Goal: Task Accomplishment & Management: Complete application form

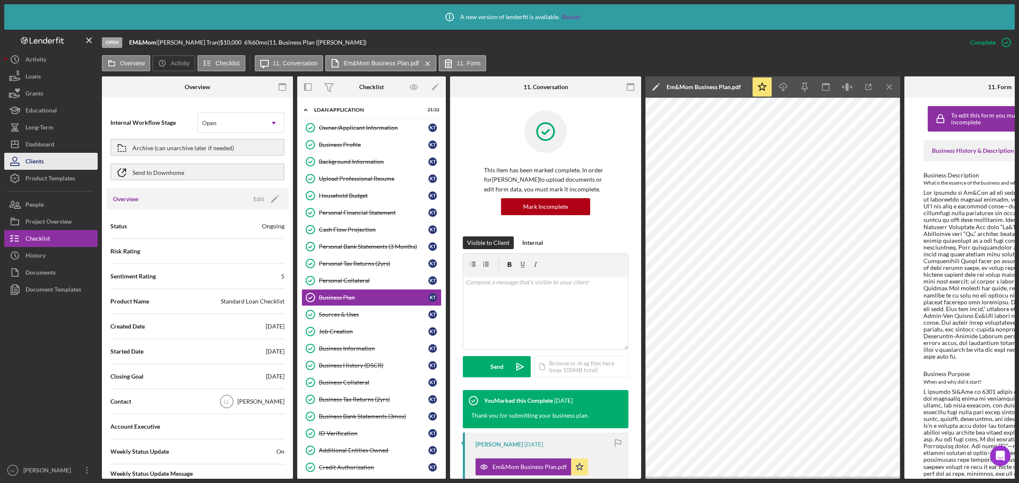
scroll to position [36, 0]
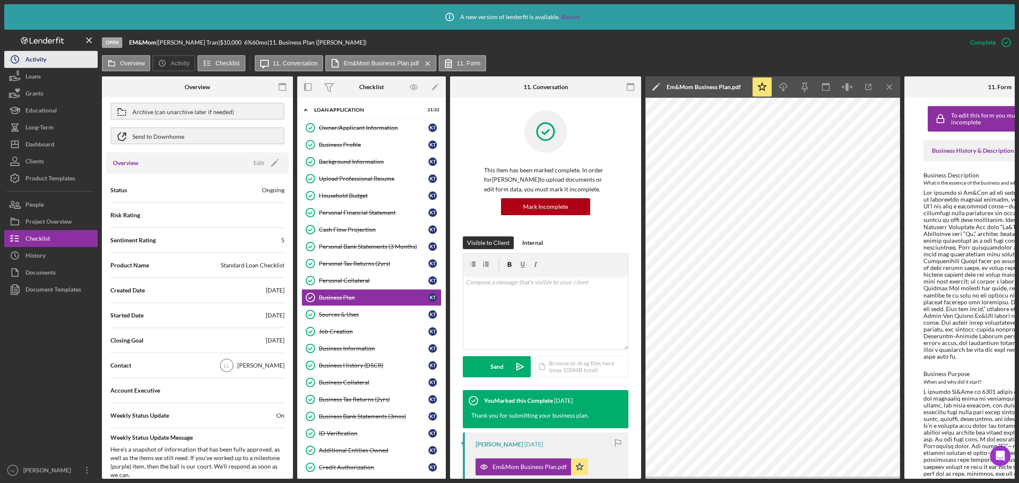
click at [29, 55] on div "Activity" at bounding box center [35, 60] width 21 height 19
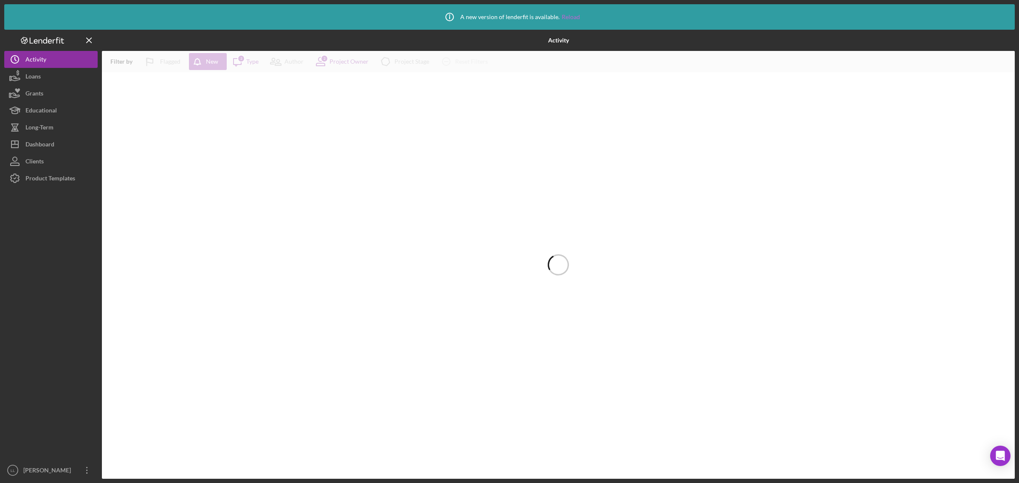
click at [568, 14] on link "Reload" at bounding box center [571, 17] width 18 height 7
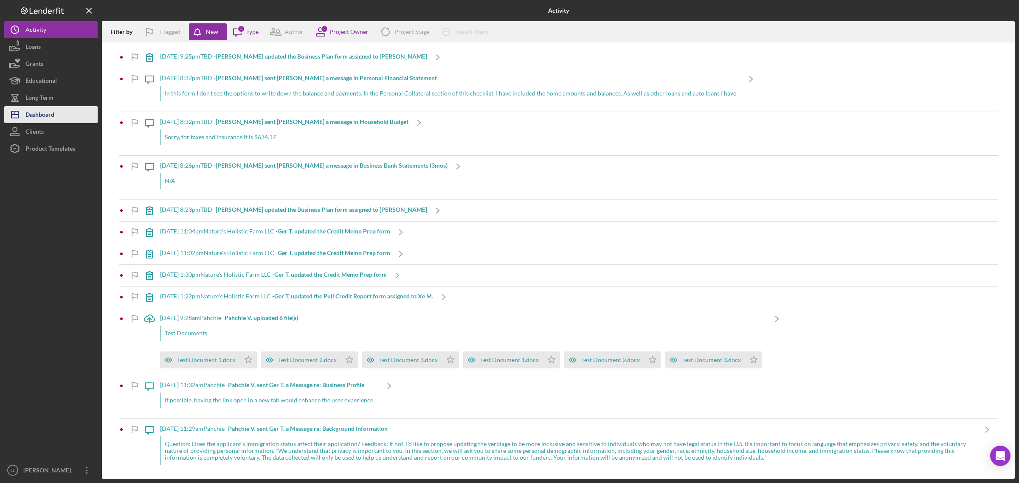
click at [43, 113] on div "Dashboard" at bounding box center [39, 115] width 29 height 19
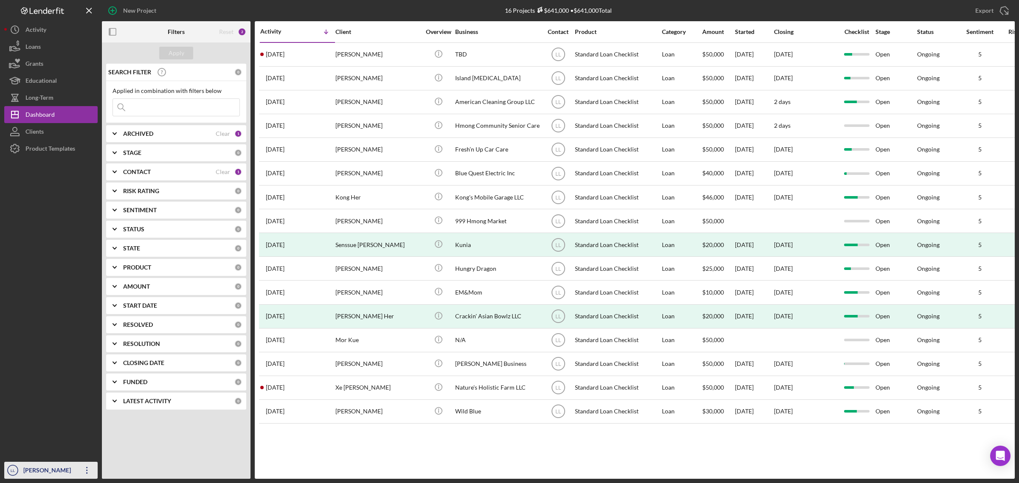
click at [58, 466] on div "[PERSON_NAME]" at bounding box center [48, 471] width 55 height 19
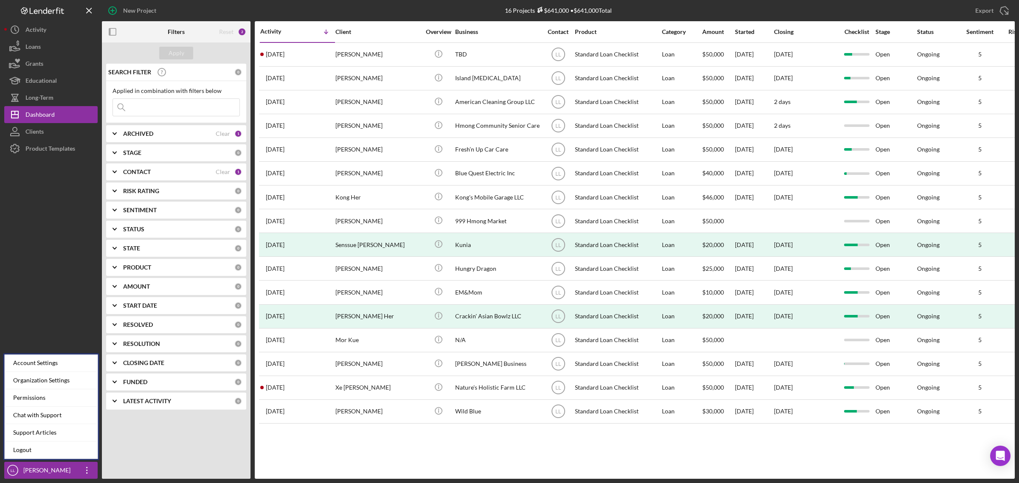
drag, startPoint x: 64, startPoint y: 312, endPoint x: 54, endPoint y: 216, distance: 96.9
click at [64, 311] on div at bounding box center [50, 309] width 93 height 305
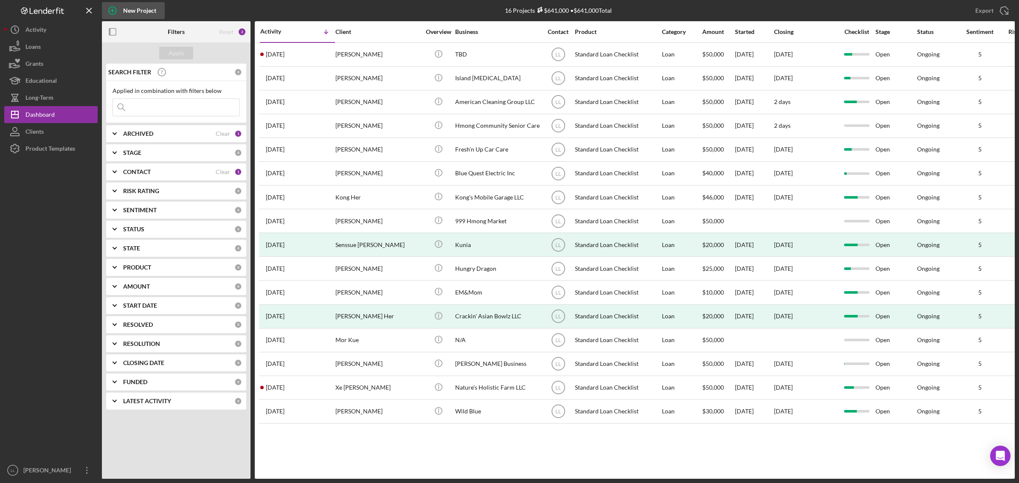
click at [117, 8] on icon "button" at bounding box center [112, 10] width 21 height 21
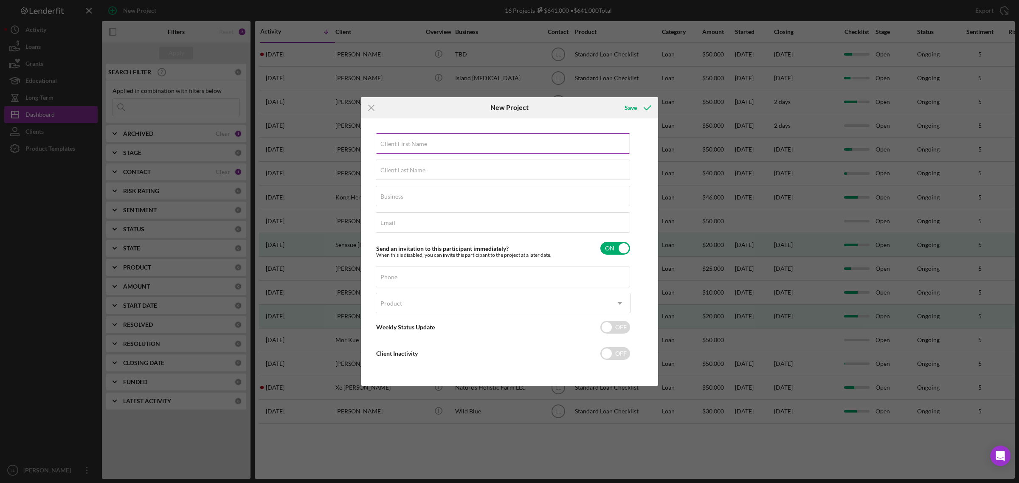
click at [415, 149] on input "Client First Name" at bounding box center [503, 143] width 254 height 20
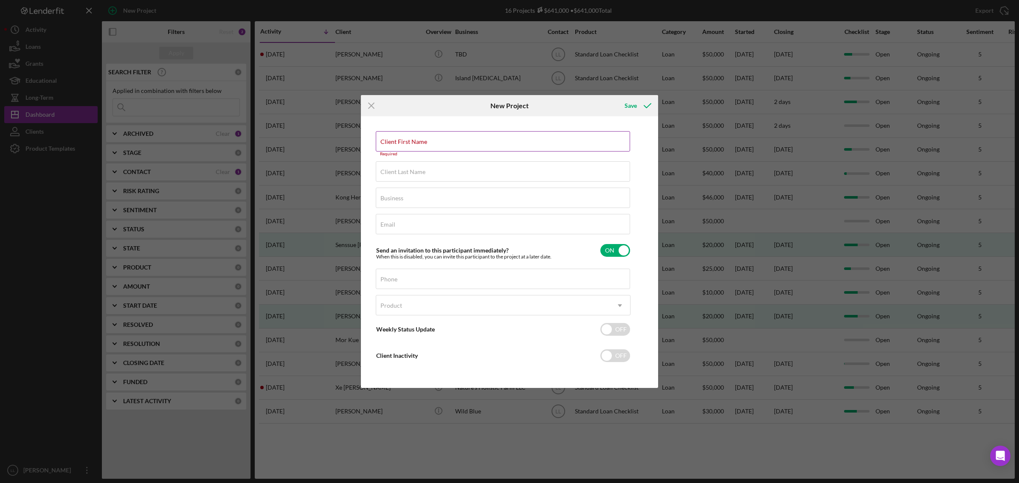
click at [434, 145] on input "Client First Name" at bounding box center [503, 141] width 254 height 20
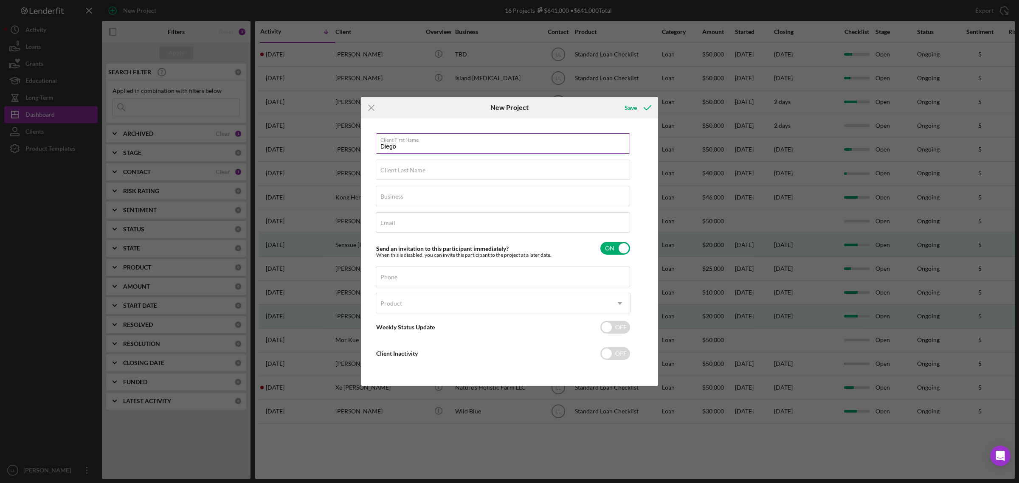
click at [423, 147] on input "Diego" at bounding box center [503, 143] width 254 height 20
click at [411, 147] on input "Diego Gaberiel Arana" at bounding box center [503, 143] width 254 height 20
click at [457, 145] on input "Diego Gabriel Arana" at bounding box center [503, 143] width 254 height 20
click at [426, 172] on input "Client Last Name" at bounding box center [503, 170] width 254 height 20
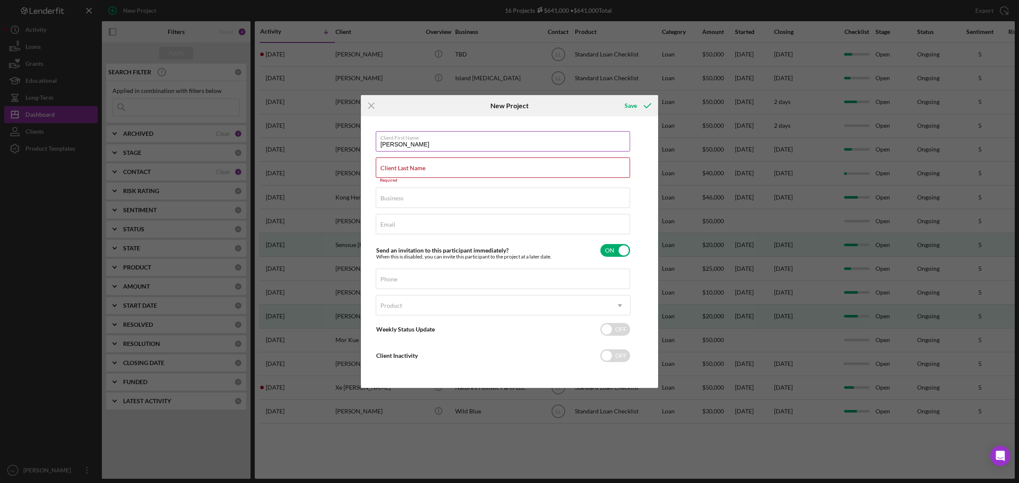
click at [437, 145] on input "Diego Gabriel Arana" at bounding box center [503, 141] width 254 height 20
drag, startPoint x: 397, startPoint y: 143, endPoint x: 445, endPoint y: 153, distance: 49.2
click at [445, 153] on div "Client First Name Diego Gabriel Arana Client Last Name Required Business Requir…" at bounding box center [503, 252] width 255 height 242
type input "Diego"
click at [400, 167] on label "Client Last Name" at bounding box center [403, 168] width 45 height 7
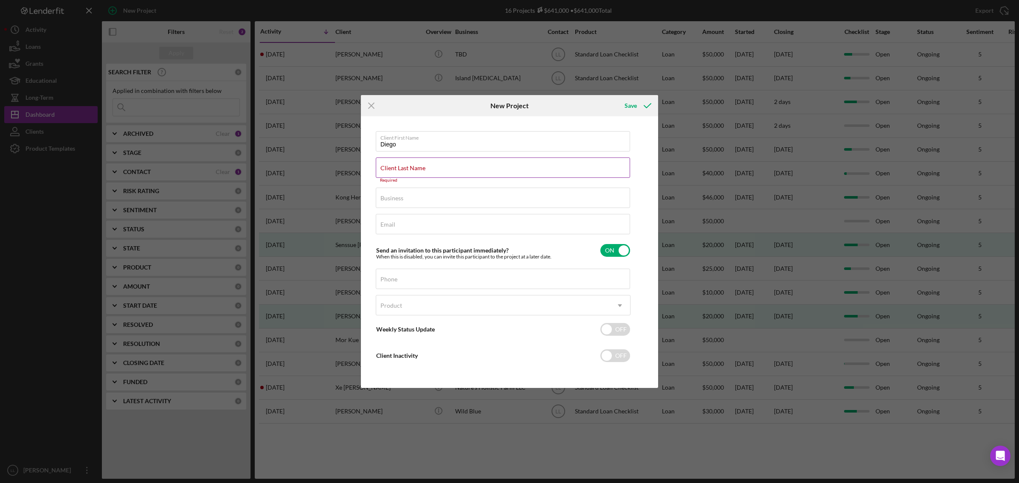
click at [400, 167] on input "Client Last Name" at bounding box center [503, 168] width 254 height 20
click at [399, 167] on input "Client Last Name" at bounding box center [503, 168] width 254 height 20
paste input "Gabriel Arana"
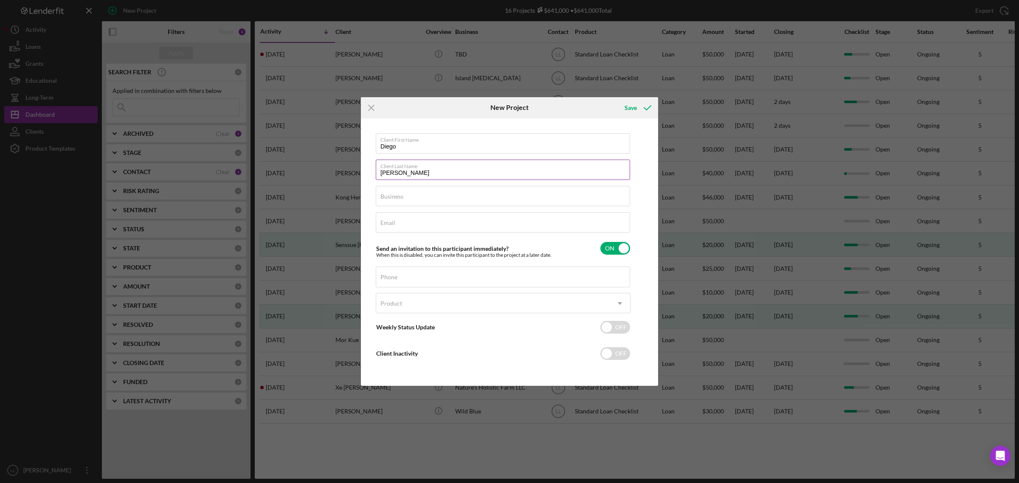
click at [402, 171] on input "Gabriel Arana" at bounding box center [503, 170] width 254 height 20
type input "Gabriel-Arana"
click at [445, 141] on label "Client First Name" at bounding box center [506, 138] width 250 height 9
click at [445, 141] on input "Diego" at bounding box center [503, 143] width 254 height 20
click at [442, 190] on div "Business Required" at bounding box center [503, 196] width 255 height 21
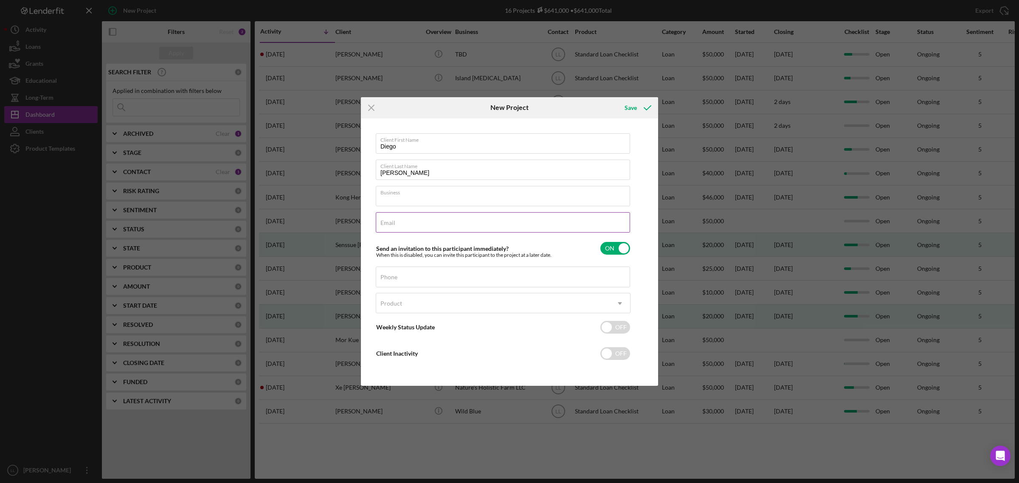
click at [403, 226] on input "Email" at bounding box center [503, 222] width 254 height 20
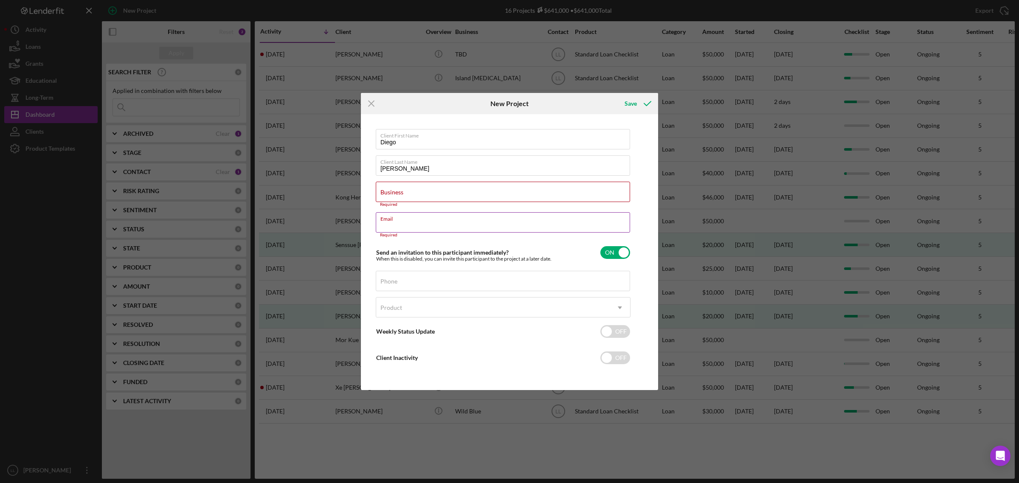
click at [476, 222] on label "Email" at bounding box center [506, 217] width 250 height 9
click at [476, 223] on input "Email" at bounding box center [503, 222] width 254 height 20
paste input "mailto:diegogabrielarana@yahoo.com"
click at [510, 222] on input "mailto:diegogabrielarana@yahoo.com" at bounding box center [503, 222] width 254 height 20
click at [494, 193] on input "Business" at bounding box center [503, 192] width 254 height 20
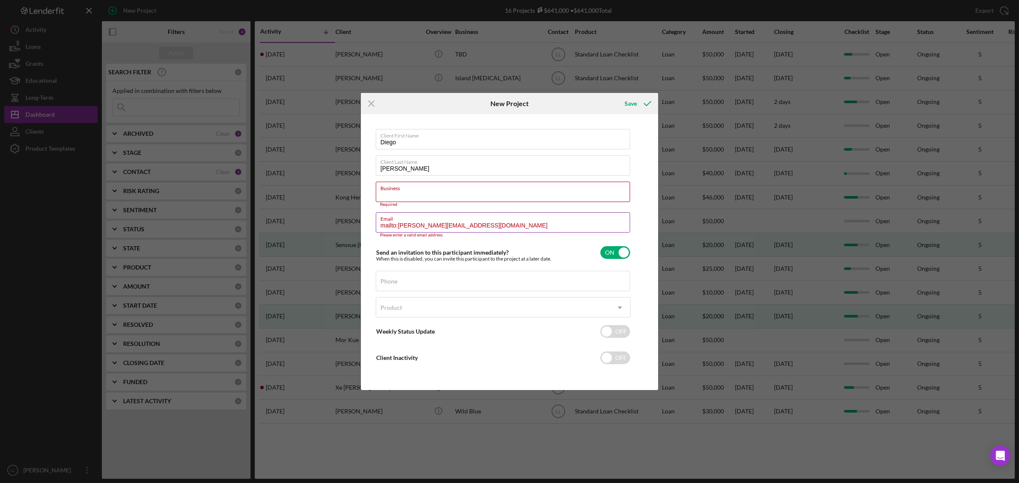
click at [393, 224] on input "mailto:diegogabrielarana@yahoo.com" at bounding box center [503, 222] width 254 height 20
drag, startPoint x: 398, startPoint y: 224, endPoint x: 344, endPoint y: 224, distance: 53.9
click at [352, 230] on div "Icon/Menu Close New Project Save Client First Name Diego Client Last Name Gabri…" at bounding box center [509, 241] width 1019 height 483
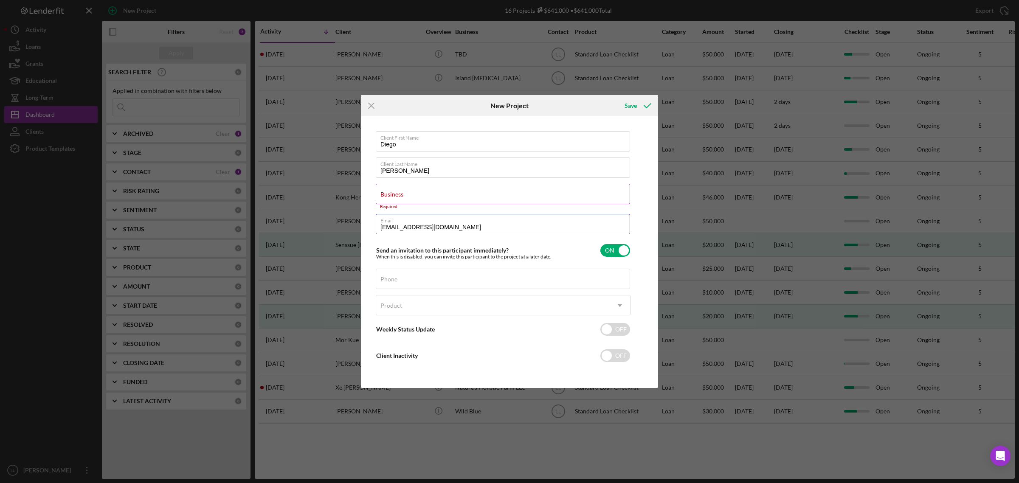
type input "diegogabrielarana@yahoo.com"
click at [485, 203] on input "Business" at bounding box center [503, 194] width 254 height 20
click at [475, 191] on label "Business" at bounding box center [506, 188] width 250 height 9
click at [475, 191] on input "Business" at bounding box center [503, 194] width 254 height 20
click at [471, 193] on input "Business" at bounding box center [503, 194] width 254 height 20
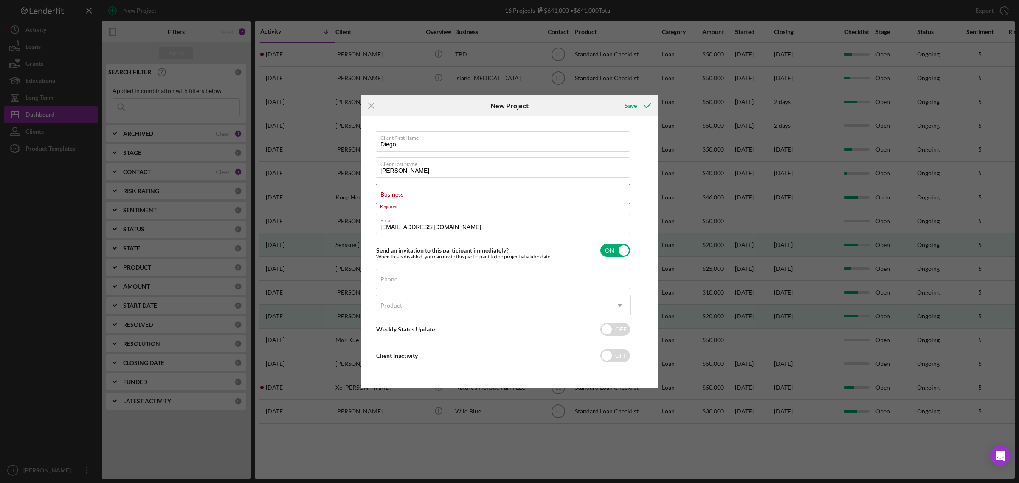
click at [465, 203] on input "Business" at bounding box center [503, 194] width 254 height 20
click at [404, 192] on label "Business" at bounding box center [392, 194] width 23 height 7
click at [454, 192] on input "Business" at bounding box center [503, 194] width 254 height 20
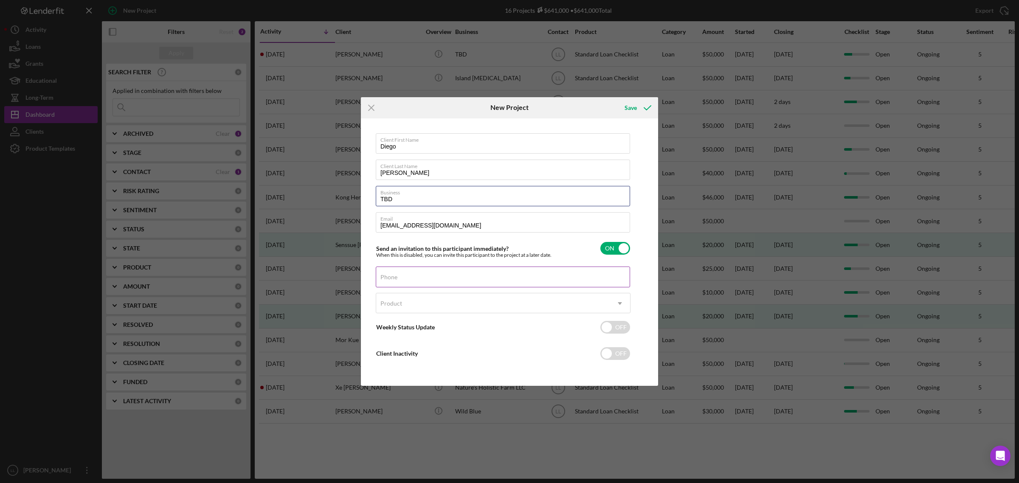
type input "TBD"
click at [482, 277] on input "Phone" at bounding box center [503, 277] width 254 height 20
click at [432, 274] on label "Phone" at bounding box center [506, 271] width 250 height 9
click at [432, 274] on input "Phone" at bounding box center [503, 277] width 254 height 20
type input "(786) 969-1383"
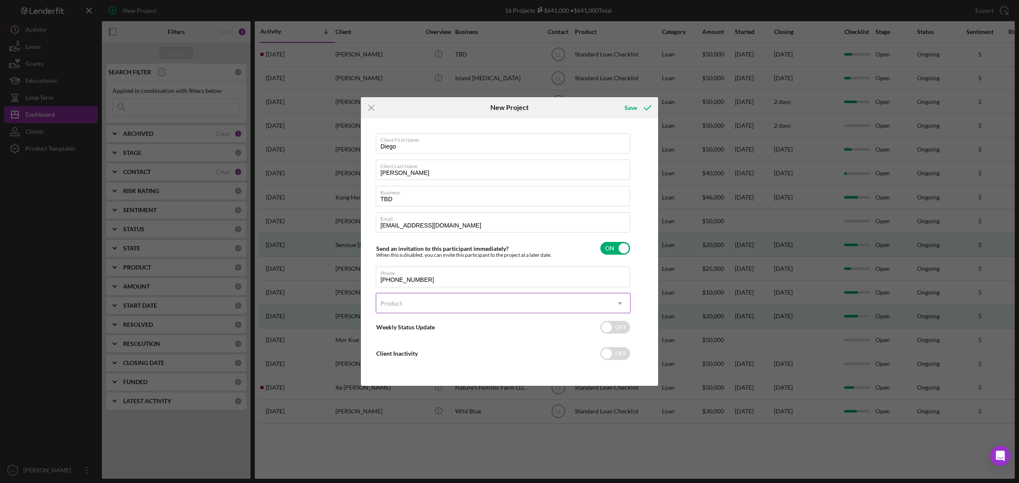
click at [461, 305] on div "Product" at bounding box center [493, 304] width 234 height 20
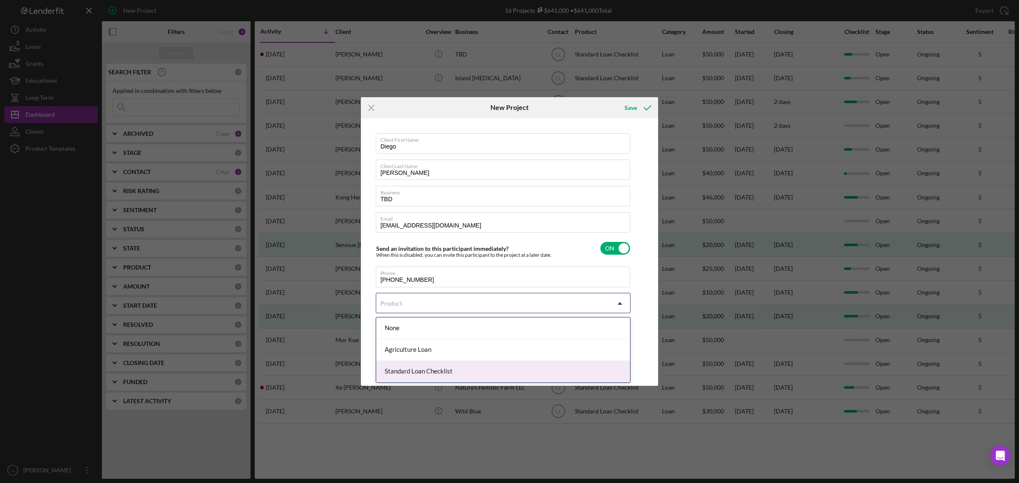
click at [433, 373] on div "Standard Loan Checklist" at bounding box center [503, 372] width 254 height 22
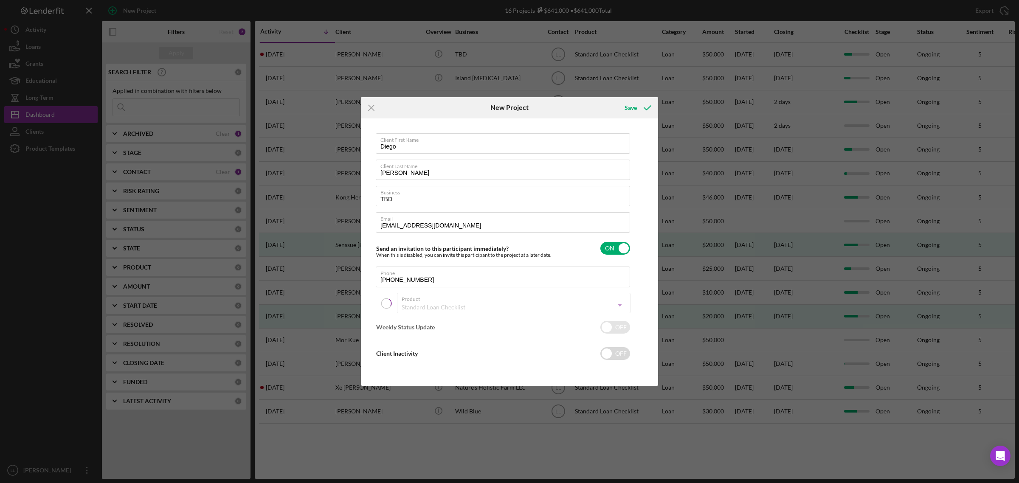
checkbox input "true"
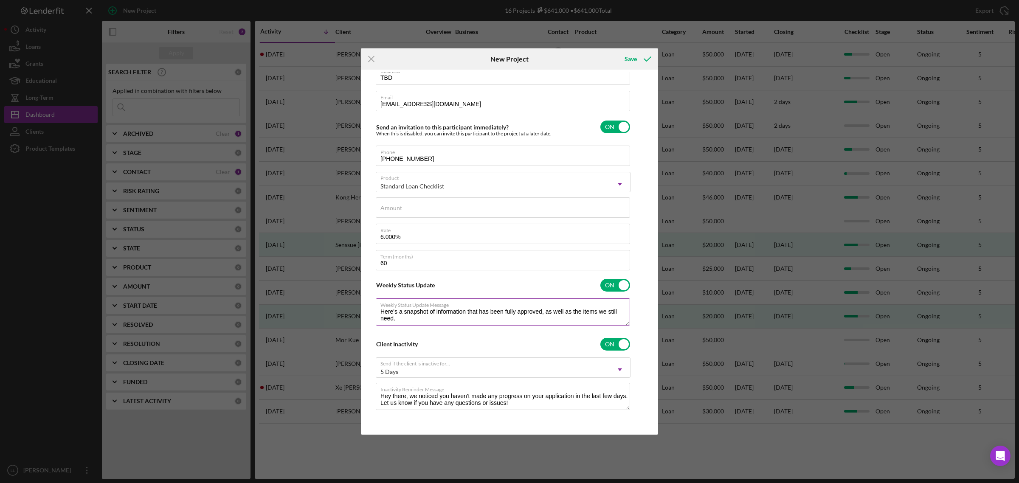
scroll to position [73, 0]
click at [488, 211] on input "Amount" at bounding box center [503, 208] width 254 height 20
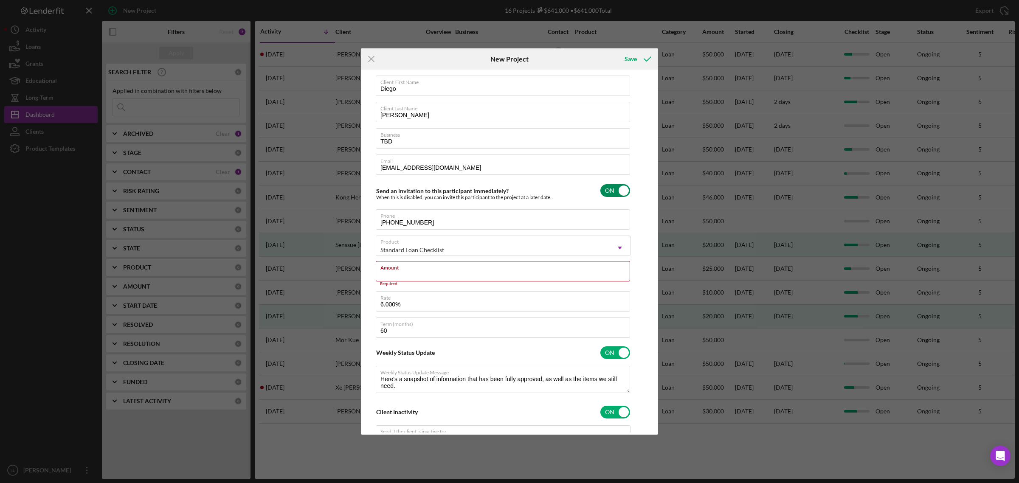
scroll to position [0, 0]
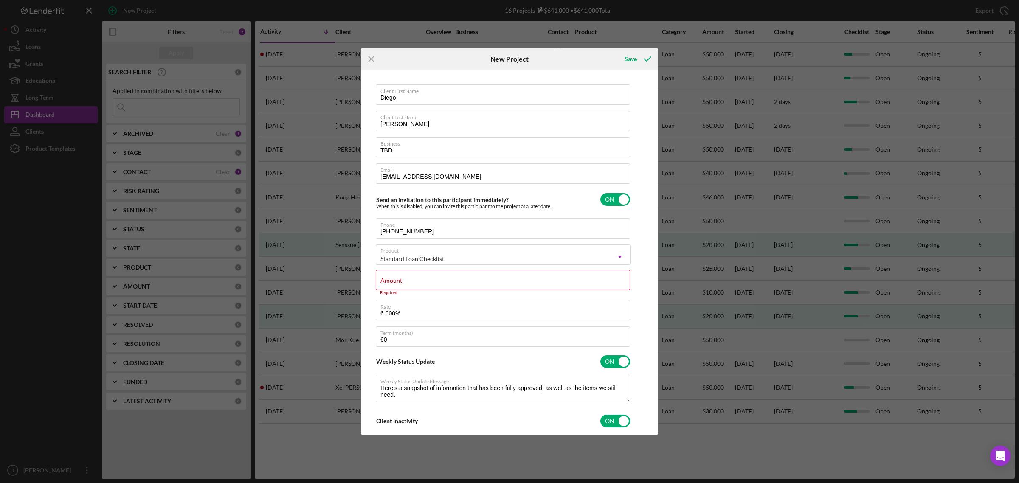
type textarea "Here's a snapshot of information that has been fully approved, as well as the i…"
click at [487, 279] on div "Amount Required" at bounding box center [503, 282] width 255 height 25
type input "$2"
type textarea "Here's a snapshot of information that has been fully approved, as well as the i…"
type input "$20"
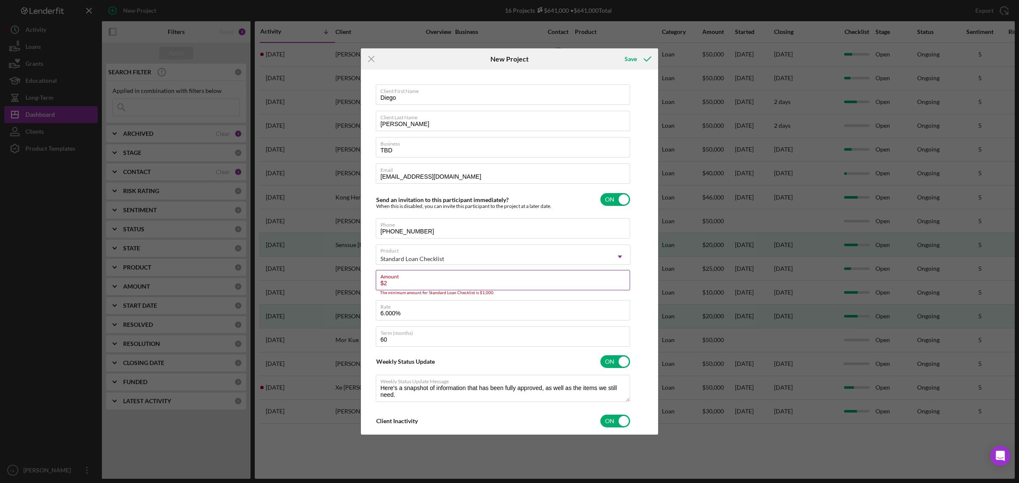
type textarea "Here's a snapshot of information that has been fully approved, as well as the i…"
type input "$200"
type textarea "Here's a snapshot of information that has been fully approved, as well as the i…"
type input "$2,000"
type textarea "Here's a snapshot of information that has been fully approved, as well as the i…"
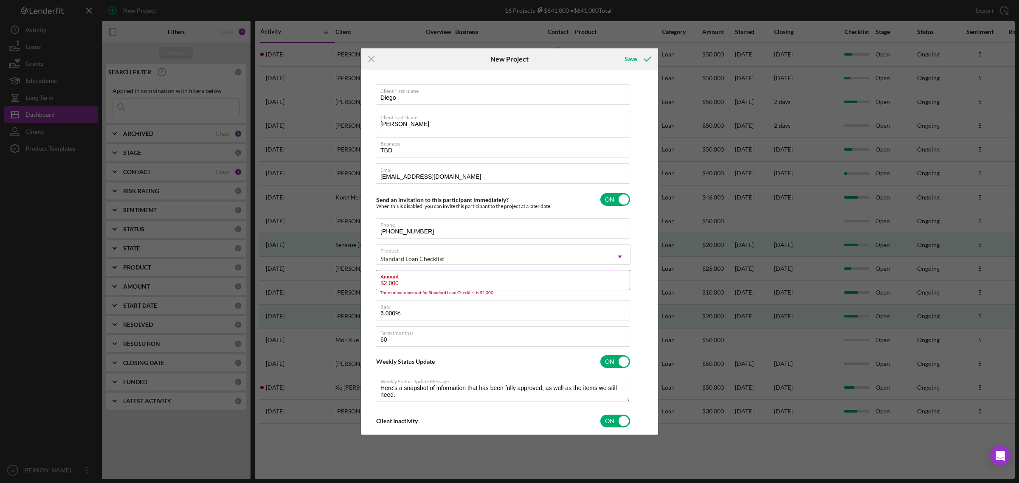
type input "$20,000"
type textarea "Here's a snapshot of information that has been fully approved, as well as the i…"
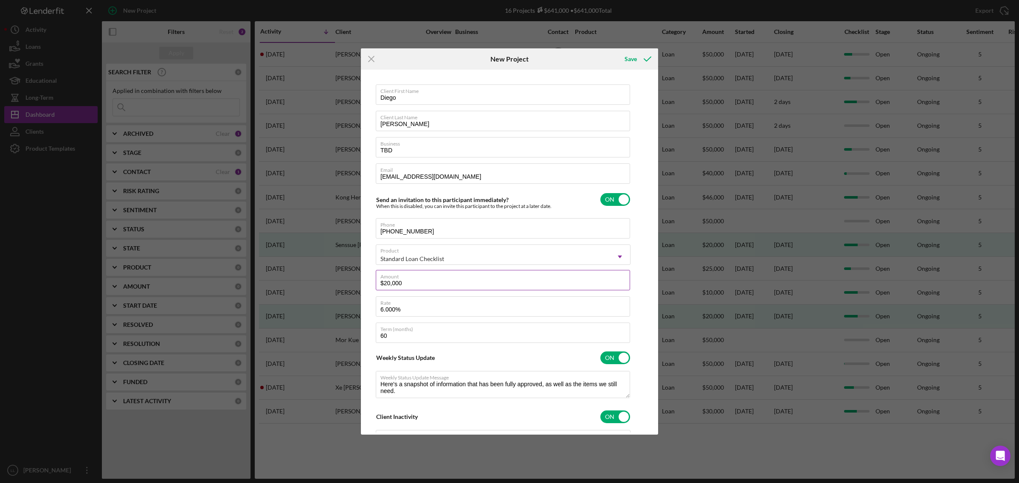
type input "$20,000.00"
click at [470, 332] on label "Term (months)" at bounding box center [506, 327] width 250 height 9
click at [470, 332] on input "60" at bounding box center [503, 333] width 254 height 20
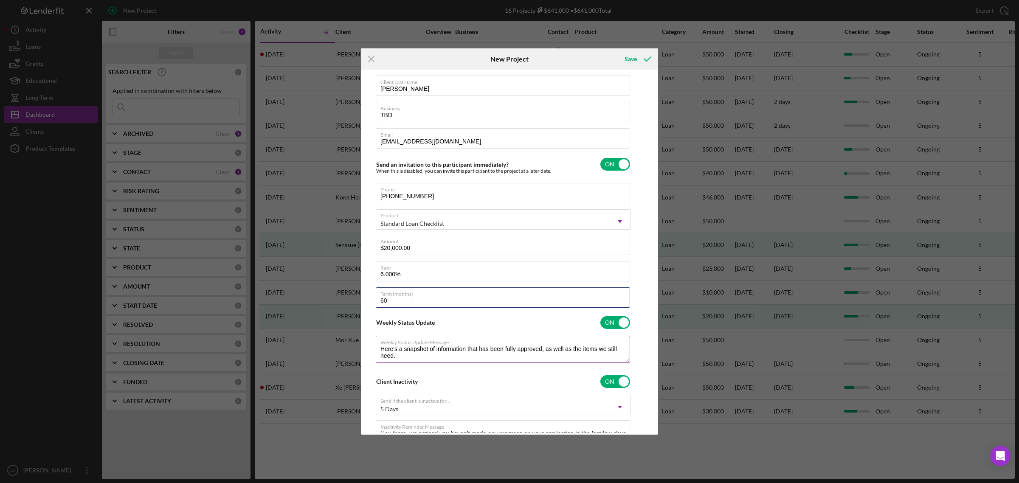
scroll to position [53, 0]
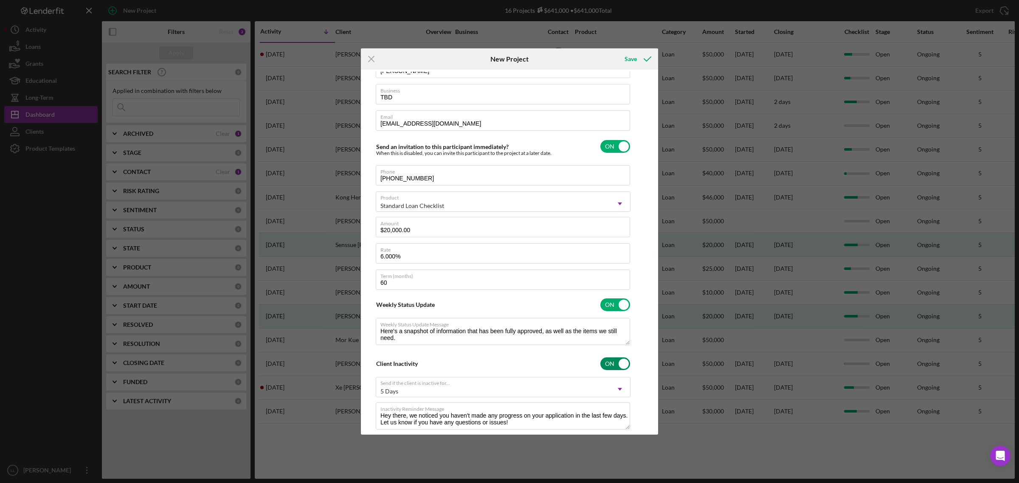
type textarea "Here's a snapshot of information that has been fully approved, as well as the i…"
drag, startPoint x: 540, startPoint y: 368, endPoint x: 542, endPoint y: 351, distance: 16.8
click at [540, 367] on div "Client Inactivity ON" at bounding box center [503, 364] width 255 height 18
checkbox input "false"
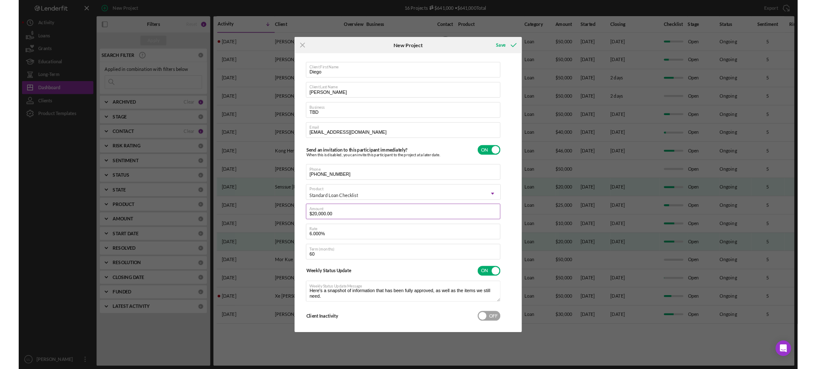
scroll to position [0, 0]
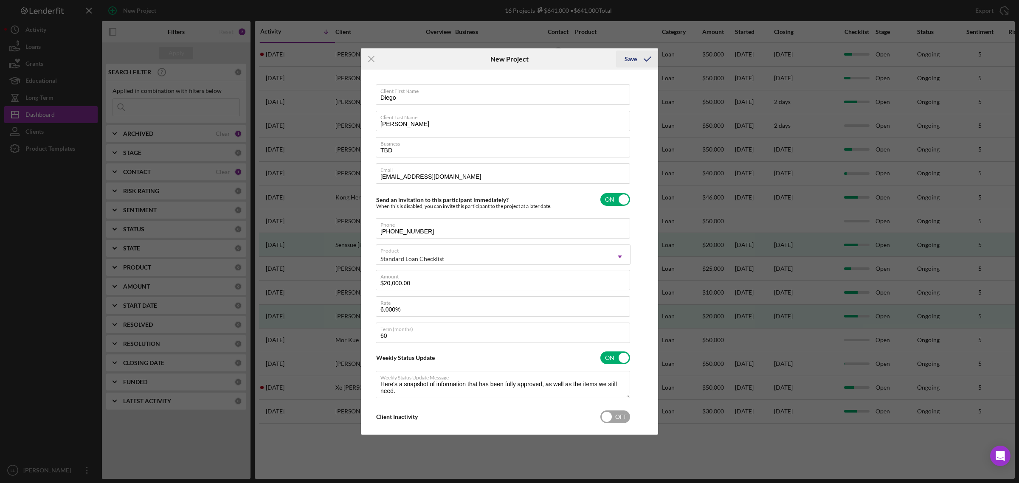
click at [636, 58] on button "Save" at bounding box center [637, 59] width 42 height 17
type textarea "Here's a snapshot of information that has been fully approved, as well as the i…"
checkbox input "false"
